Goal: Find specific page/section: Find specific page/section

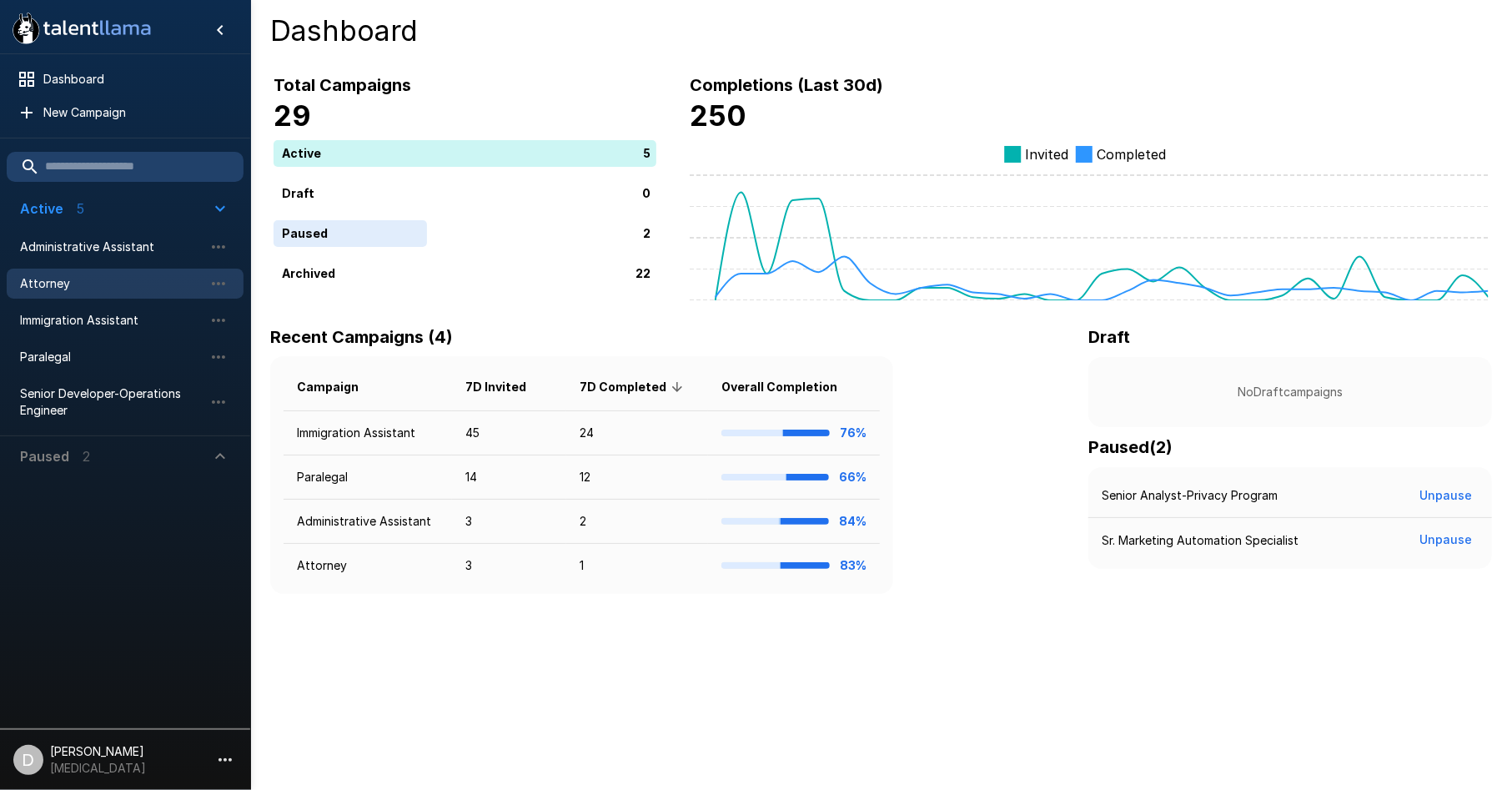
click at [94, 287] on span "Attorney" at bounding box center [112, 284] width 184 height 16
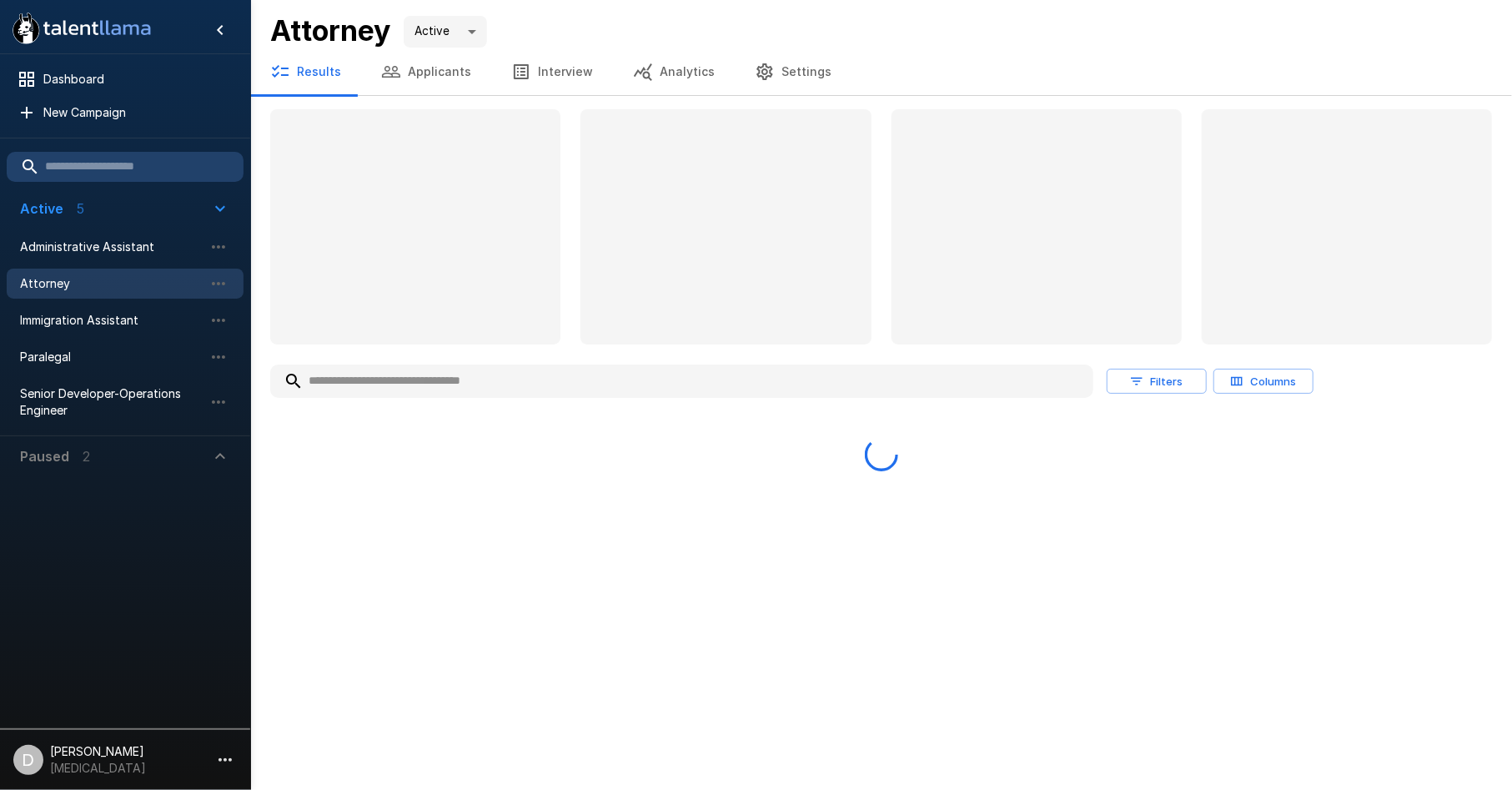
click at [503, 393] on input "text" at bounding box center [681, 381] width 823 height 30
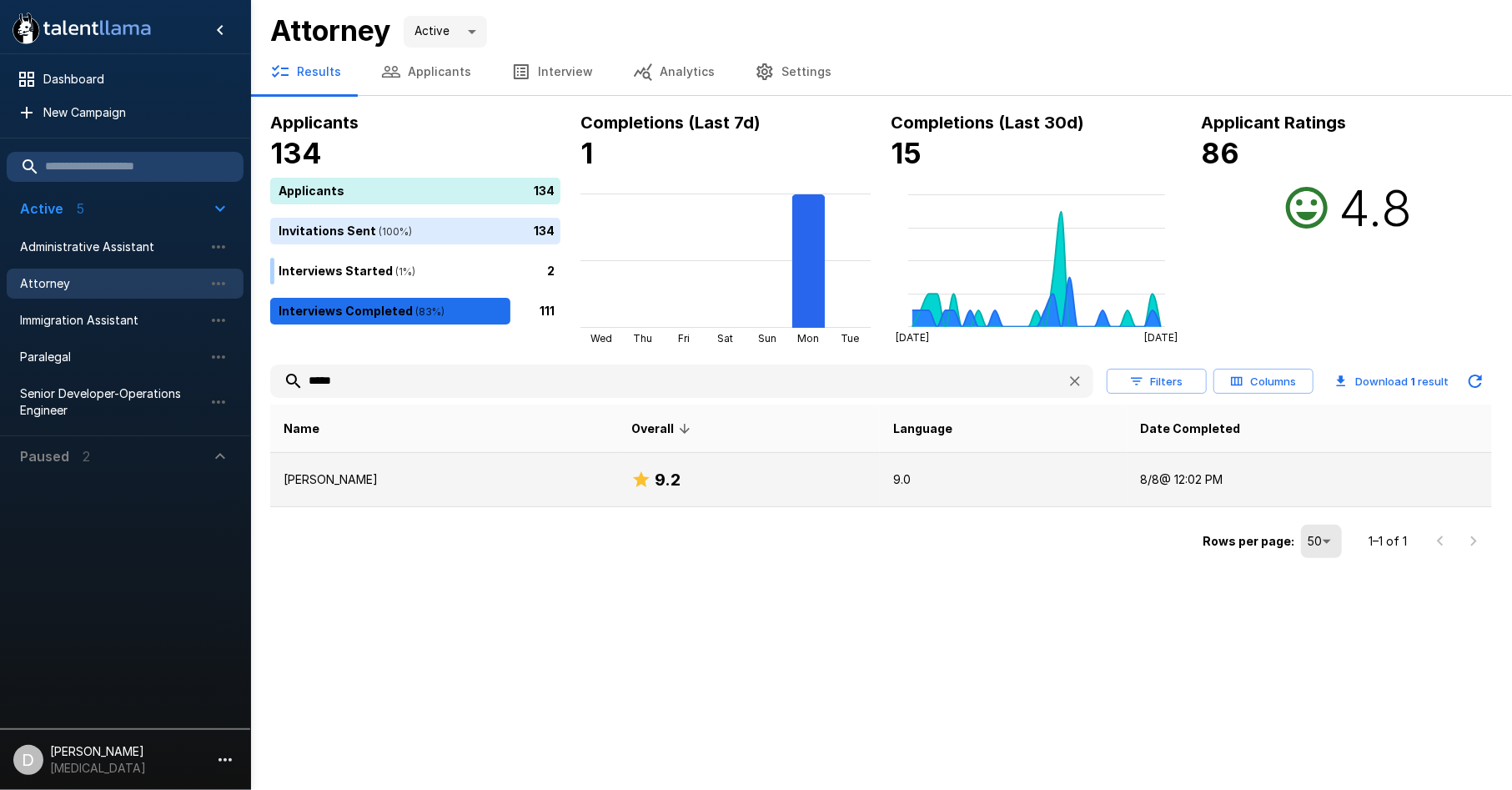
type input "*****"
click at [483, 472] on p "[PERSON_NAME]" at bounding box center [443, 480] width 321 height 16
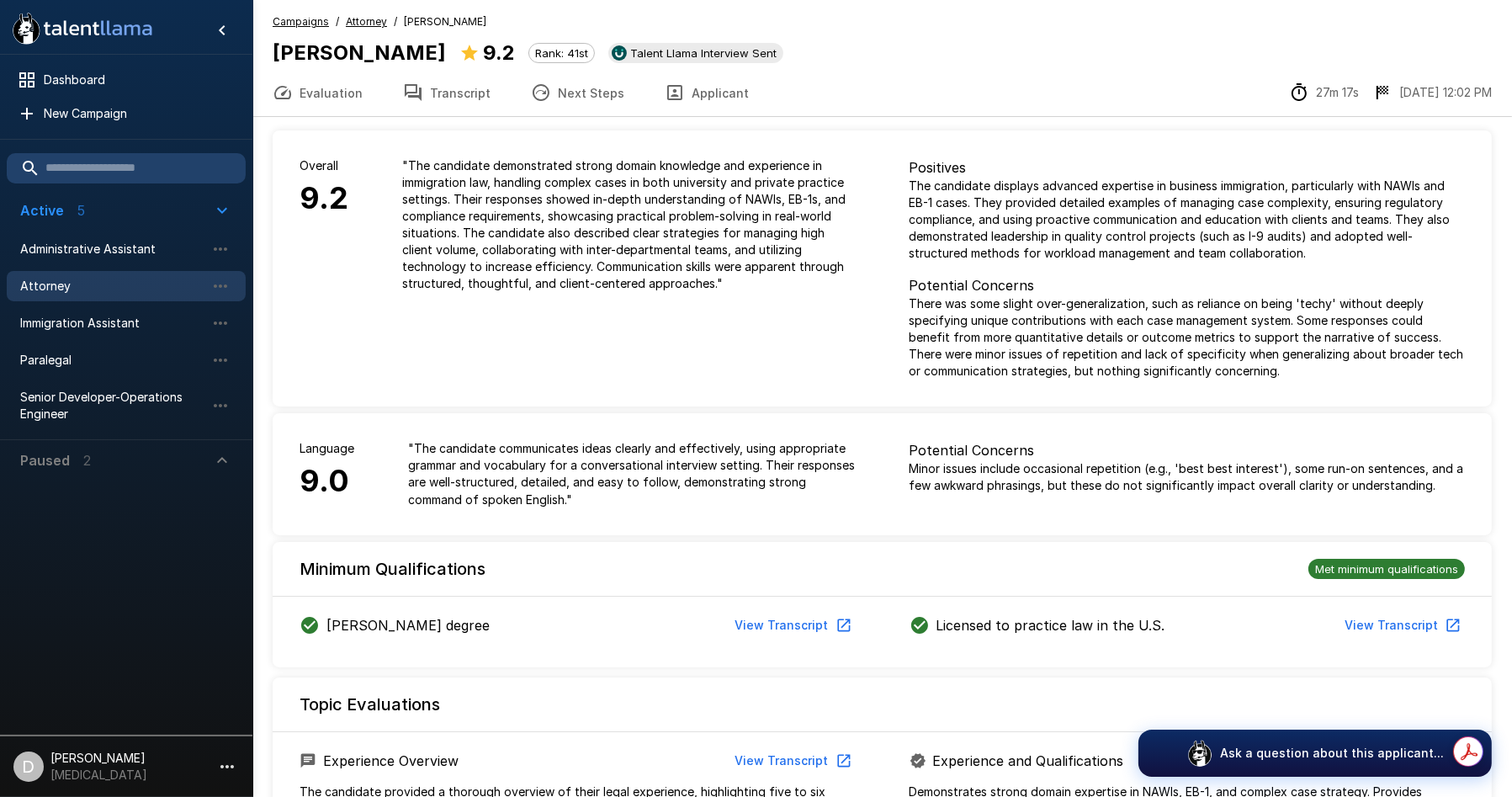
click at [442, 85] on button "Transcript" at bounding box center [447, 92] width 128 height 47
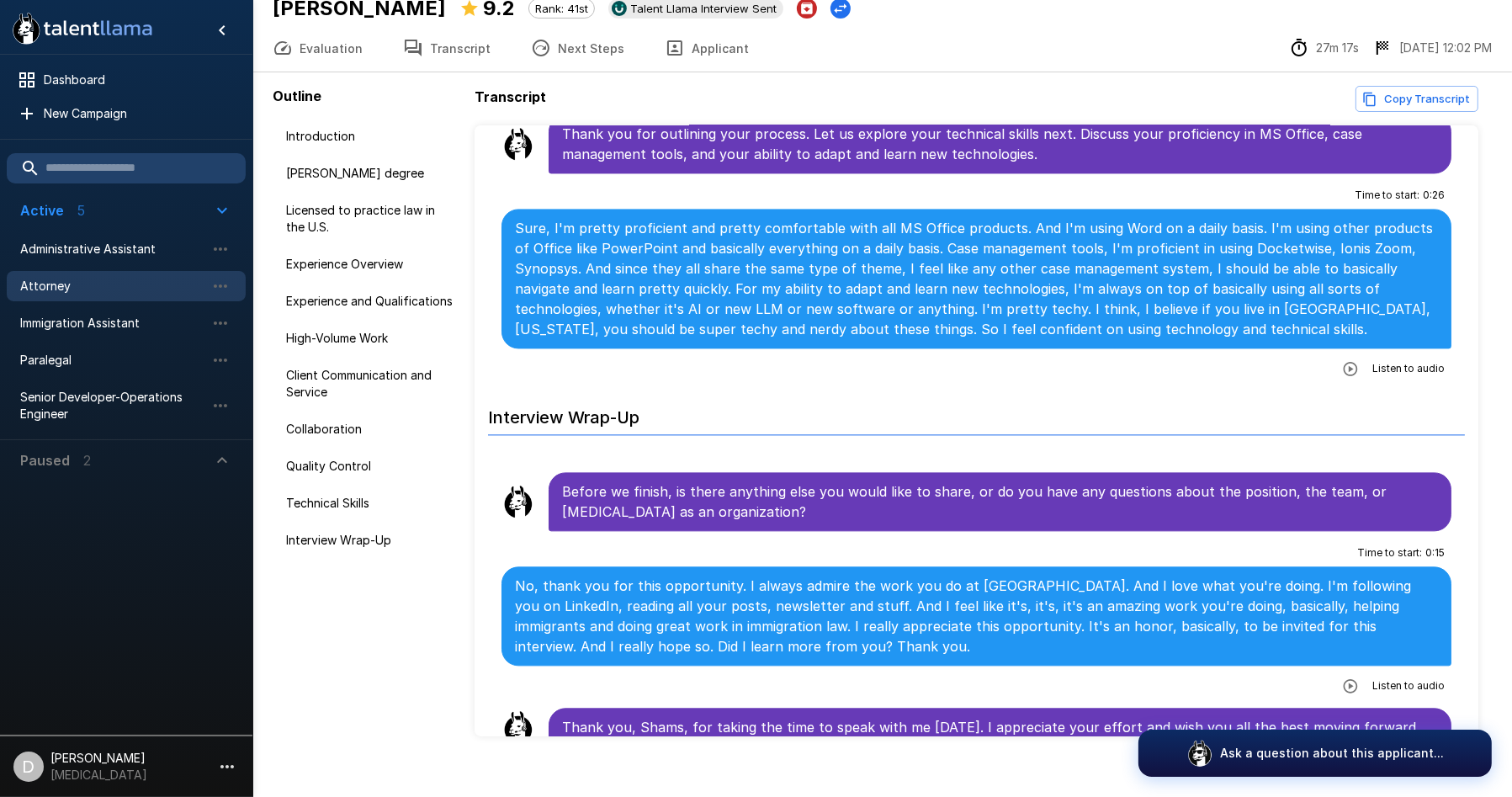
scroll to position [65, 0]
